Goal: Find specific page/section: Find specific page/section

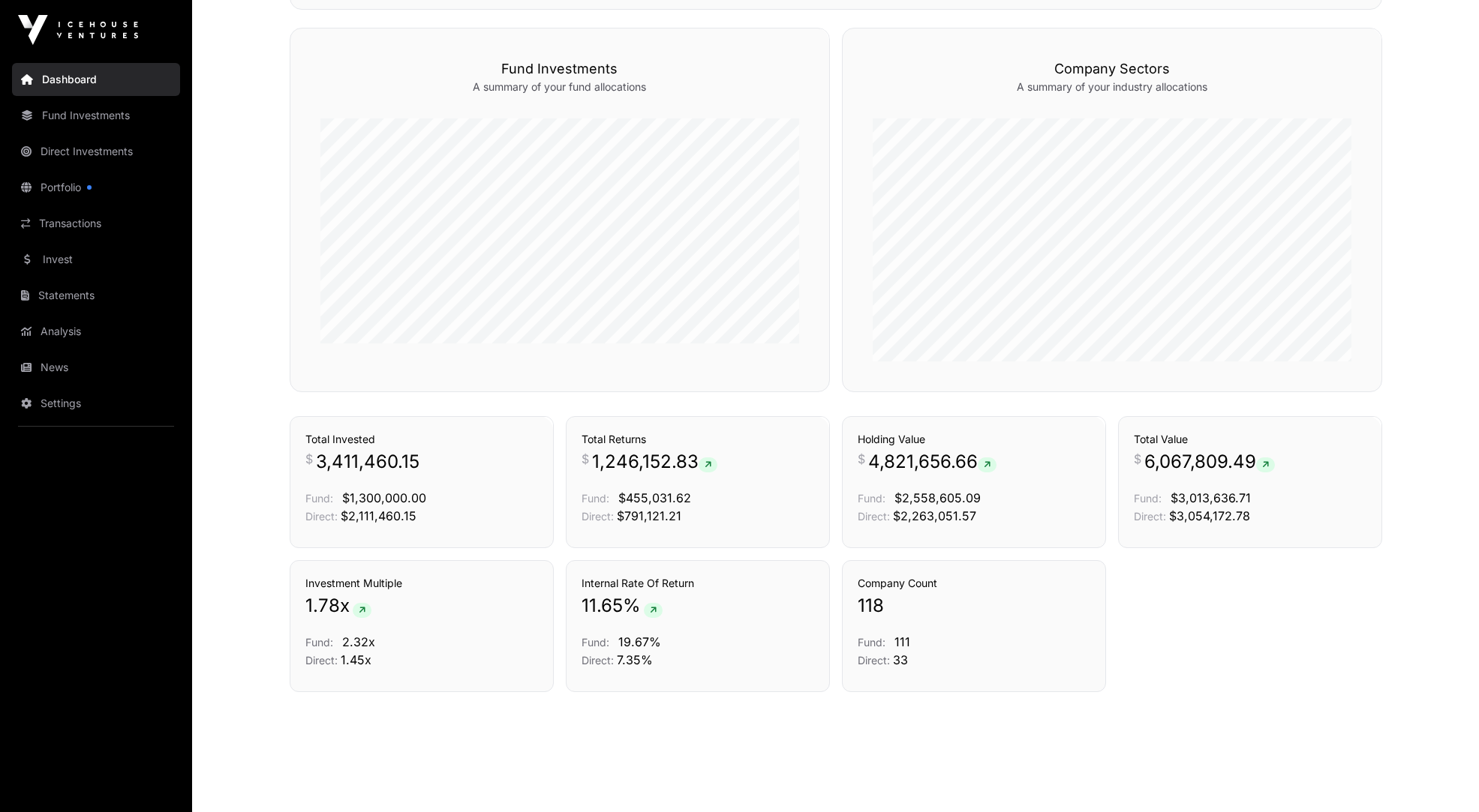
scroll to position [684, 0]
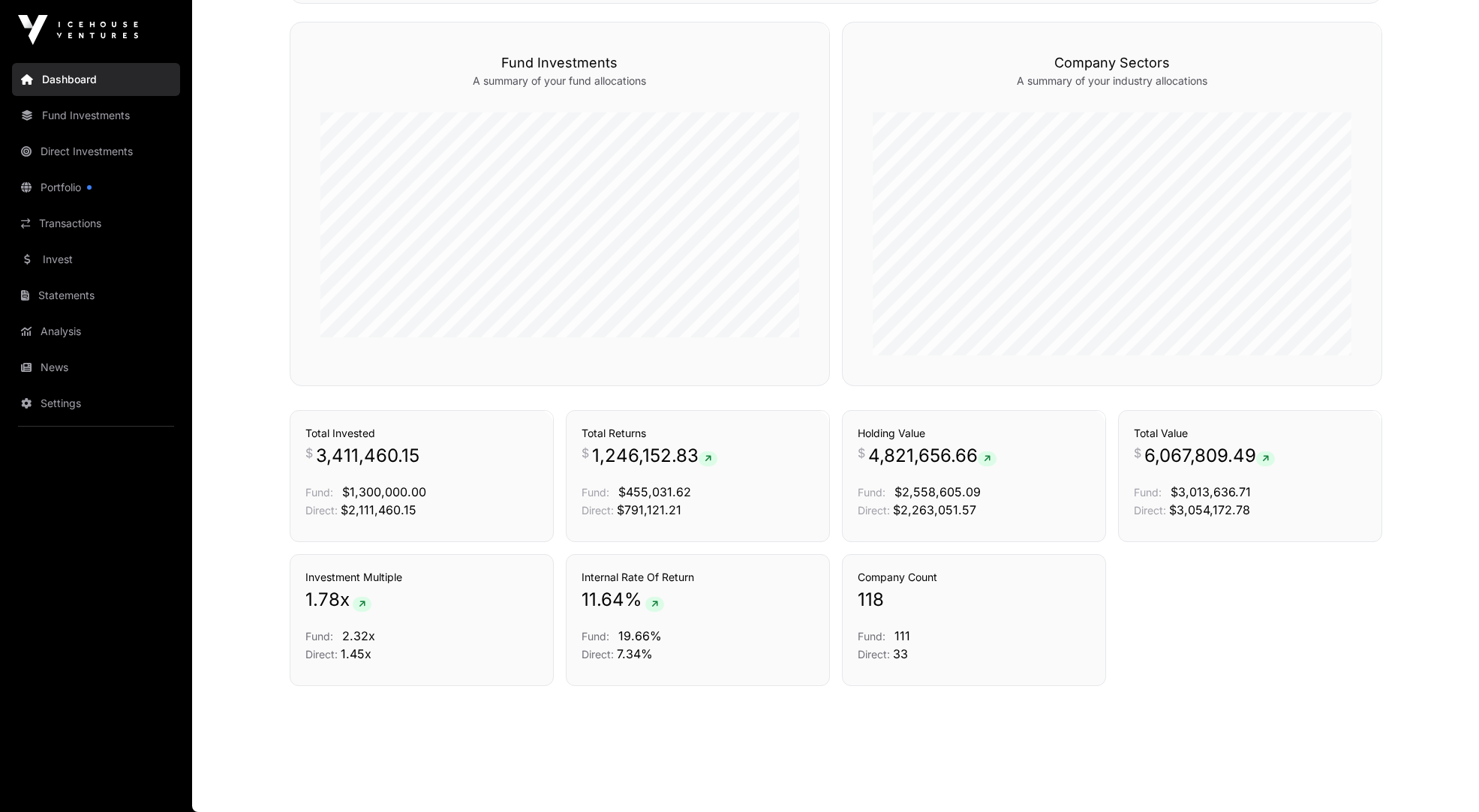
scroll to position [684, 0]
click at [75, 184] on link "Portfolio" at bounding box center [96, 187] width 168 height 33
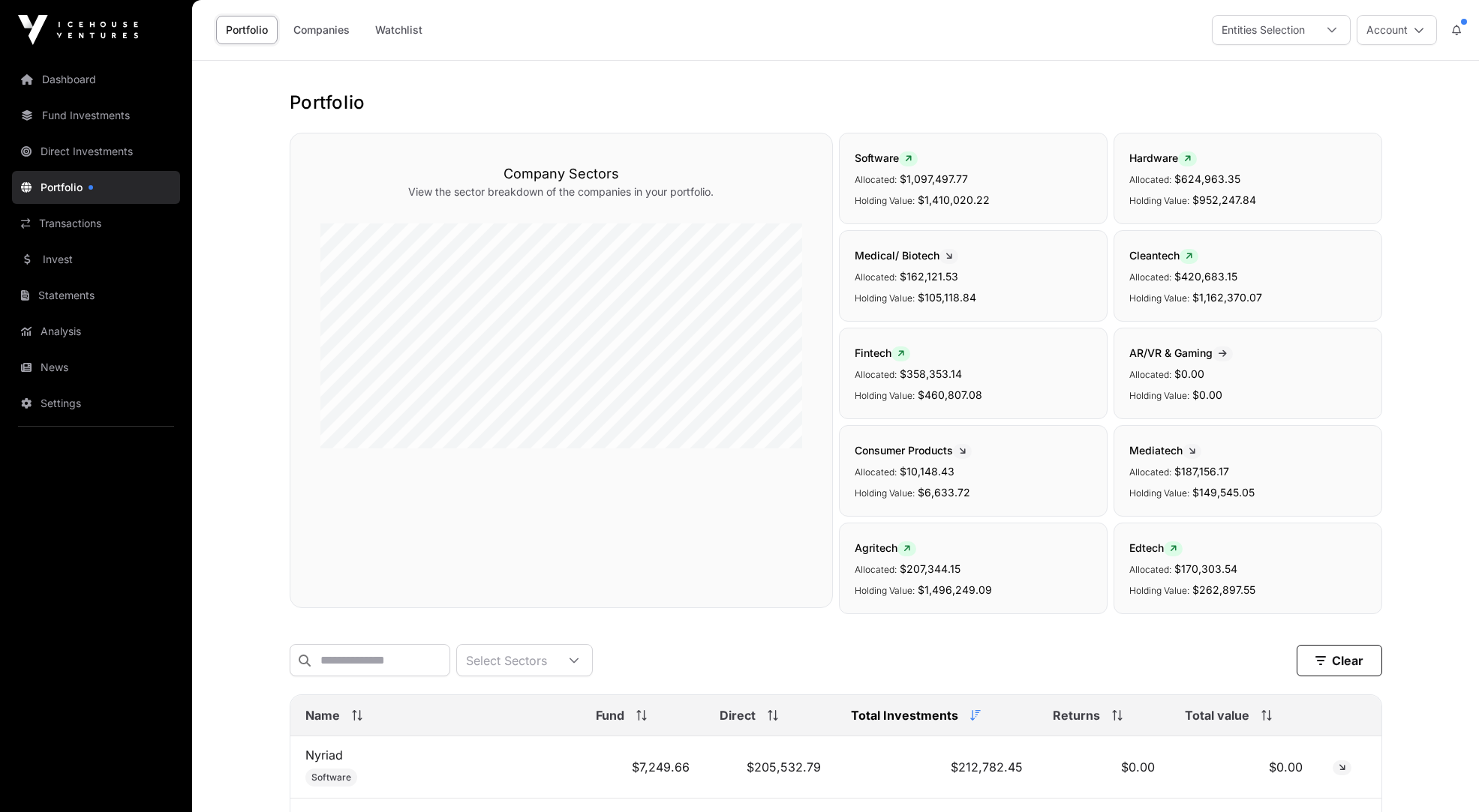
click at [319, 716] on span "Name" at bounding box center [323, 715] width 35 height 18
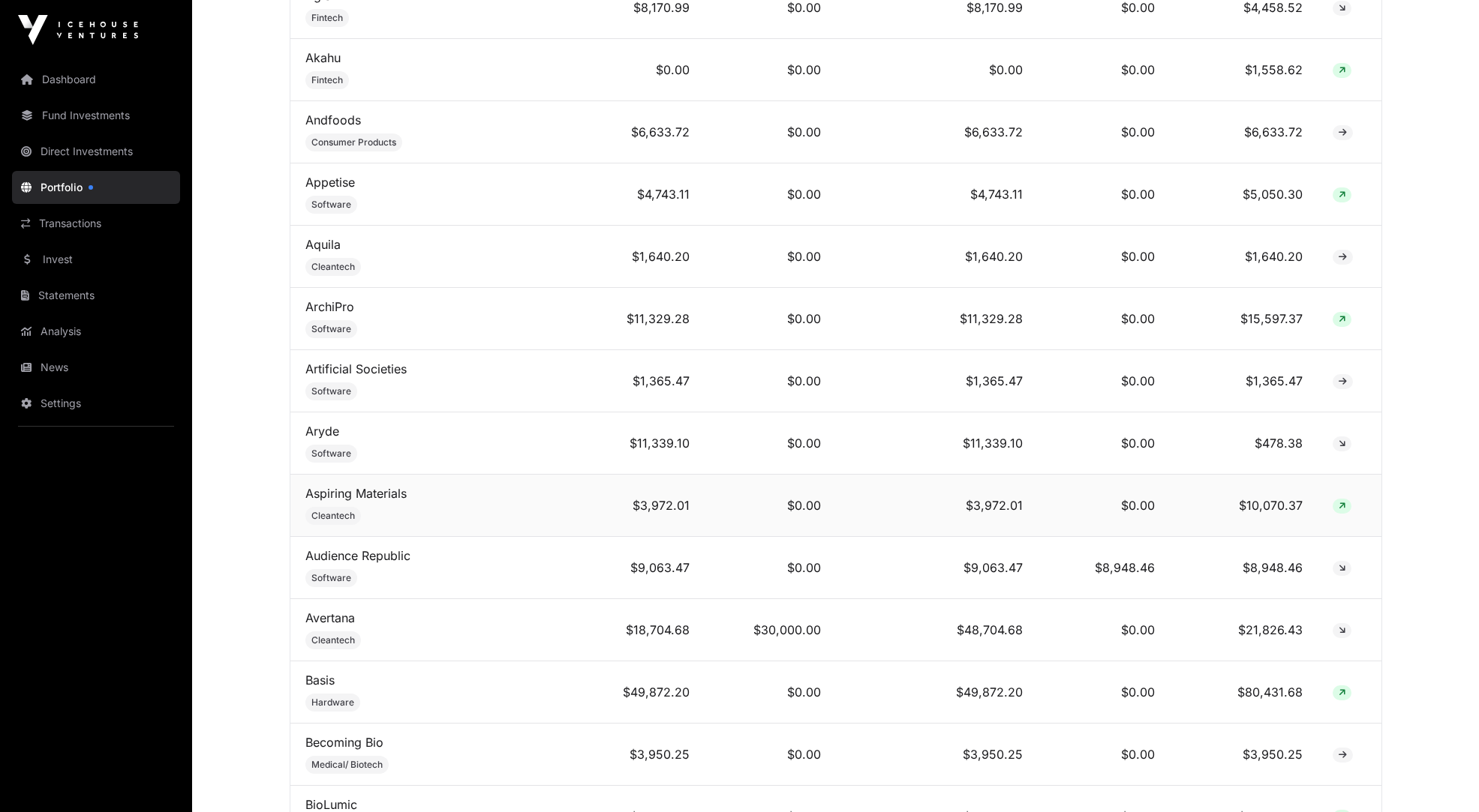
scroll to position [1011, 0]
click at [368, 484] on link "Aspiring Materials" at bounding box center [355, 490] width 101 height 15
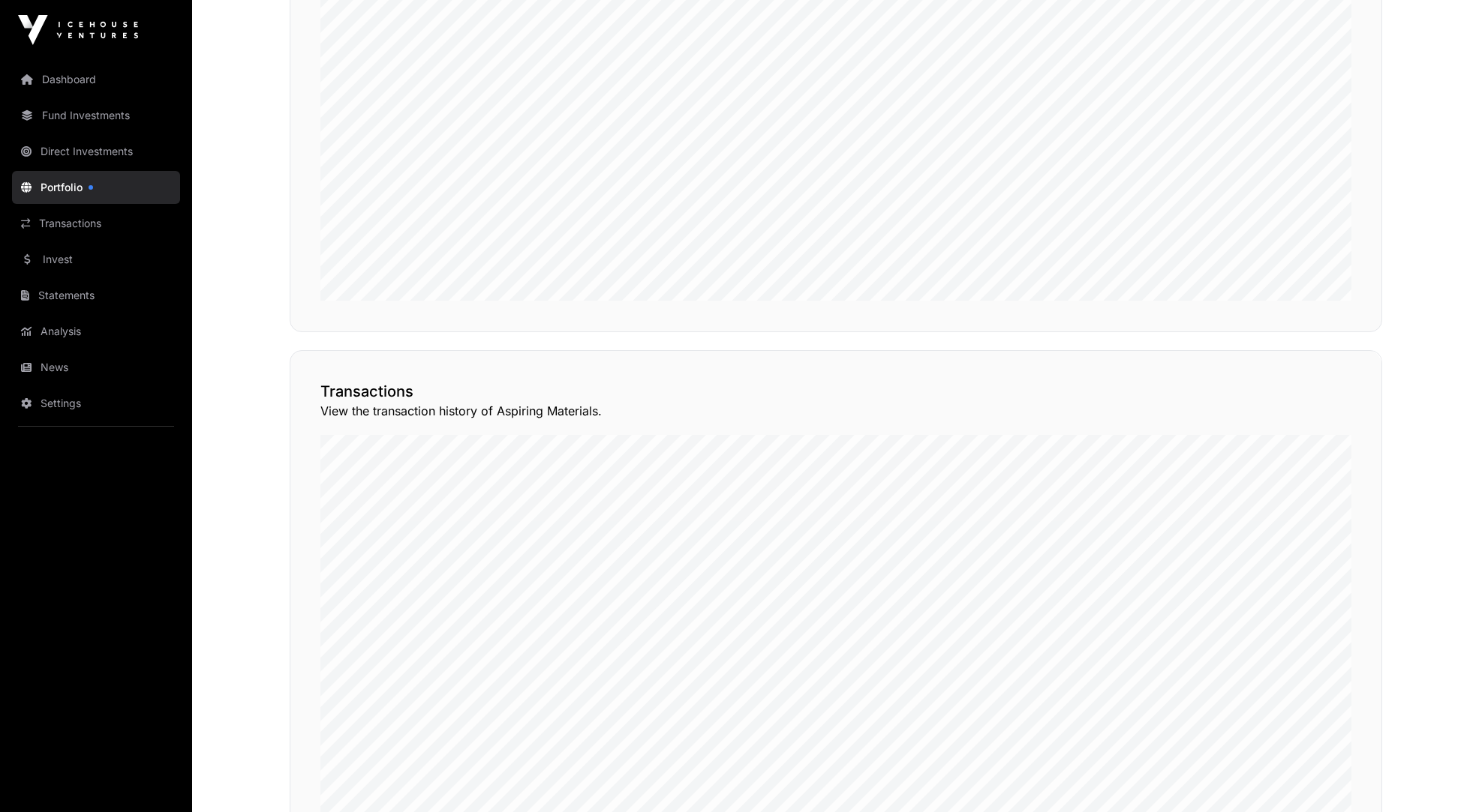
scroll to position [1212, 0]
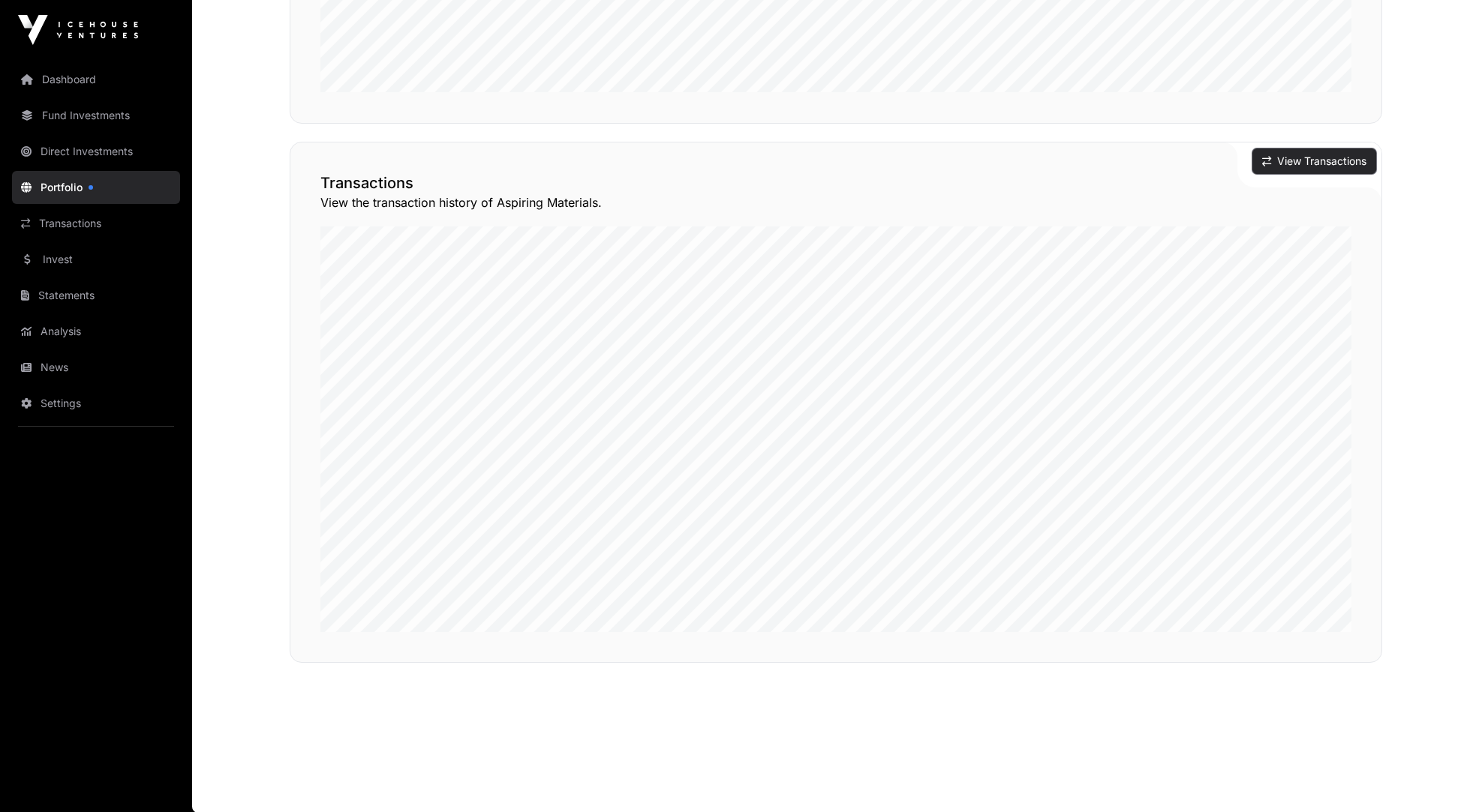
click at [1311, 156] on button "View Transactions" at bounding box center [1313, 160] width 124 height 25
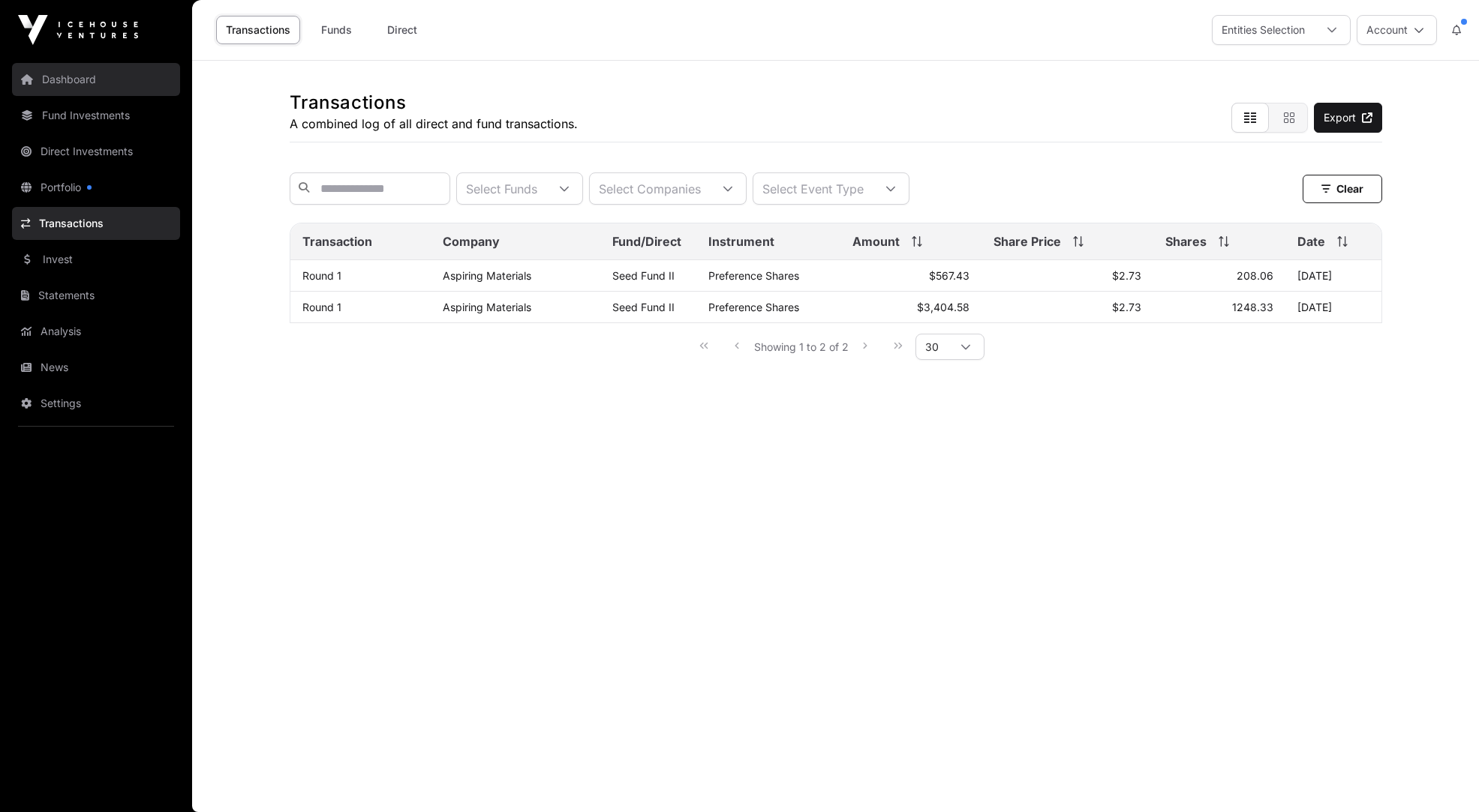
click at [57, 80] on link "Dashboard" at bounding box center [96, 80] width 168 height 33
